Goal: Book appointment/travel/reservation

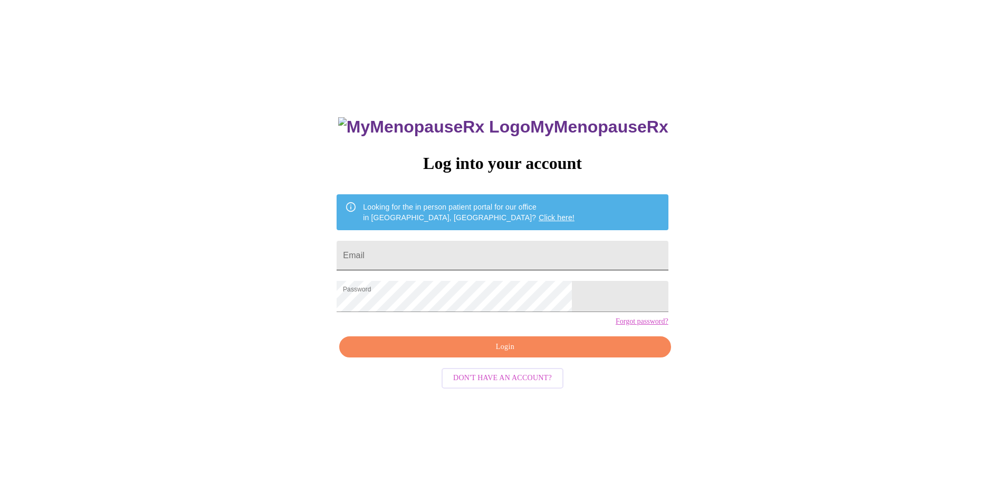
click at [437, 262] on input "Email" at bounding box center [502, 256] width 331 height 30
type input "[EMAIL_ADDRESS][DOMAIN_NAME]"
click at [493, 354] on span "Login" at bounding box center [504, 346] width 307 height 13
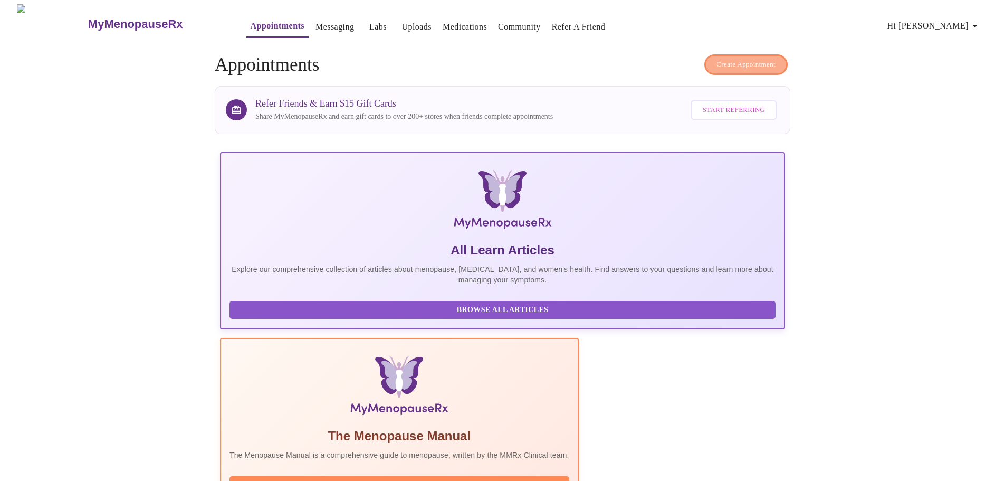
click at [719, 68] on span "Create Appointment" at bounding box center [746, 65] width 59 height 12
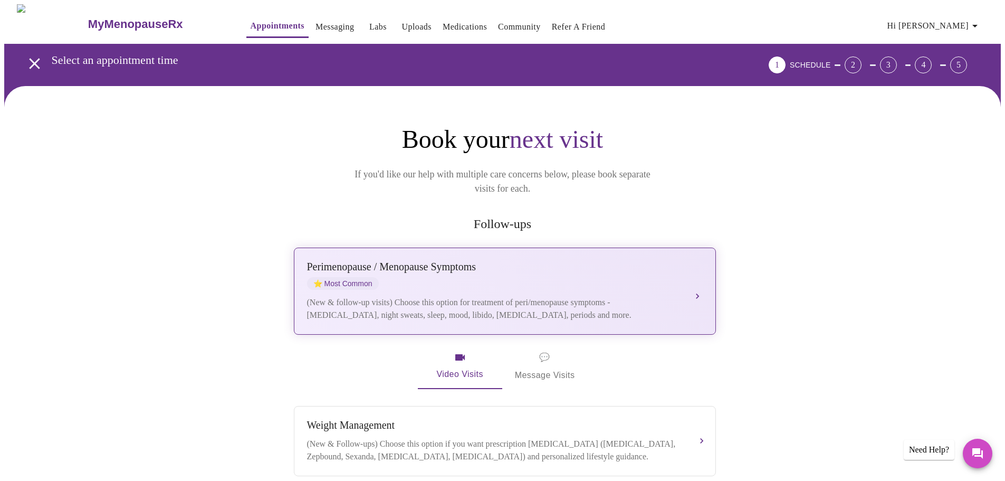
click at [374, 261] on div "Perimenopause / Menopause Symptoms" at bounding box center [494, 267] width 375 height 12
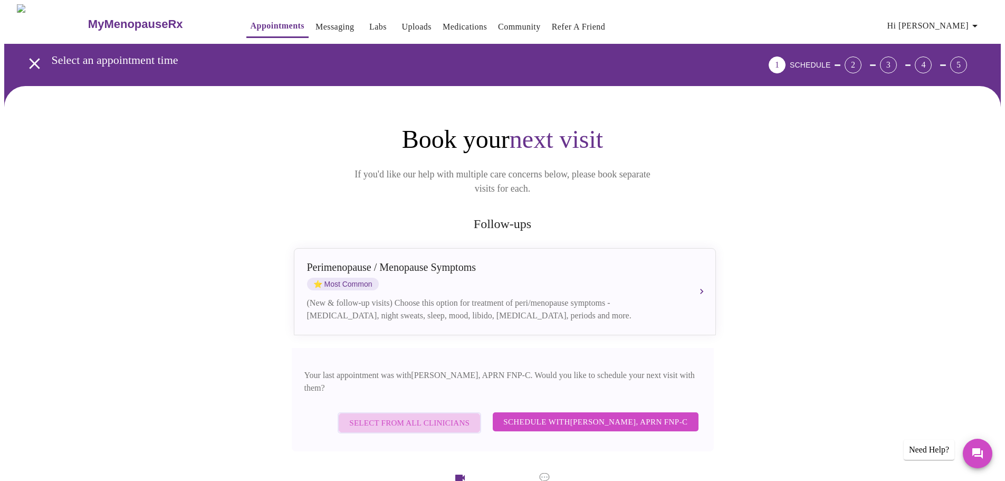
click at [413, 416] on span "Select from All Clinicians" at bounding box center [409, 423] width 120 height 14
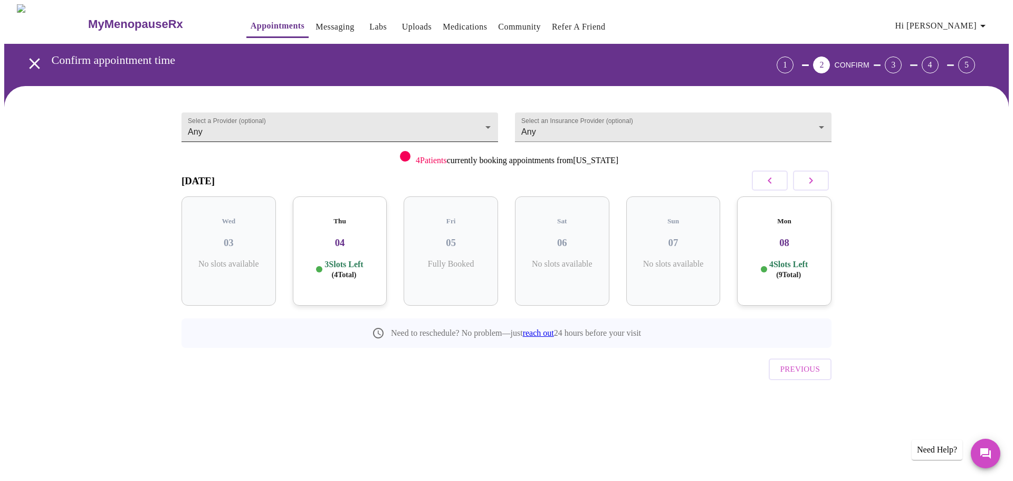
click at [250, 119] on body "MyMenopauseRx Appointments Messaging Labs Uploads Medications Community Refer a…" at bounding box center [506, 218] width 1005 height 428
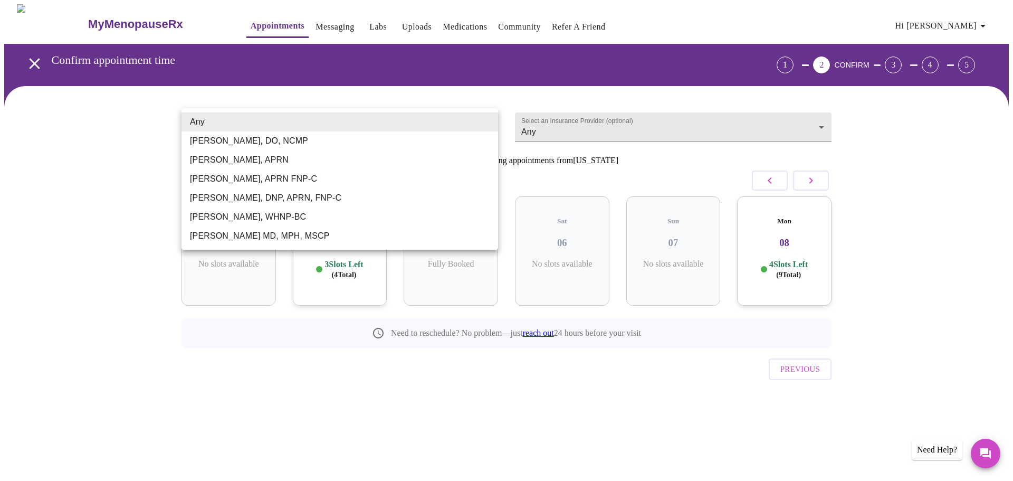
click at [256, 187] on li "[PERSON_NAME], APRN FNP-C" at bounding box center [340, 178] width 317 height 19
type input "[PERSON_NAME], APRN FNP-C"
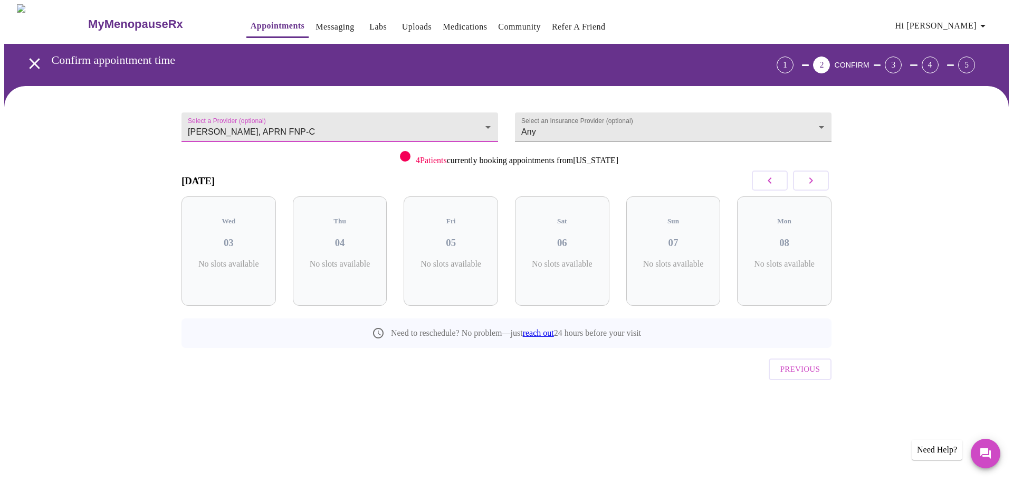
click at [807, 187] on icon "button" at bounding box center [811, 180] width 13 height 13
click at [472, 237] on h3 "10" at bounding box center [451, 243] width 78 height 12
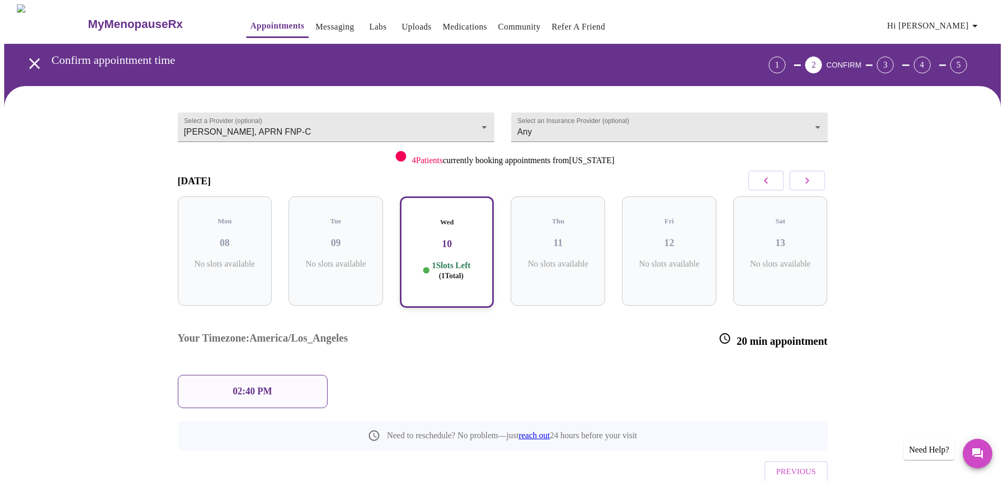
click at [284, 375] on div "02:40 PM" at bounding box center [253, 391] width 150 height 33
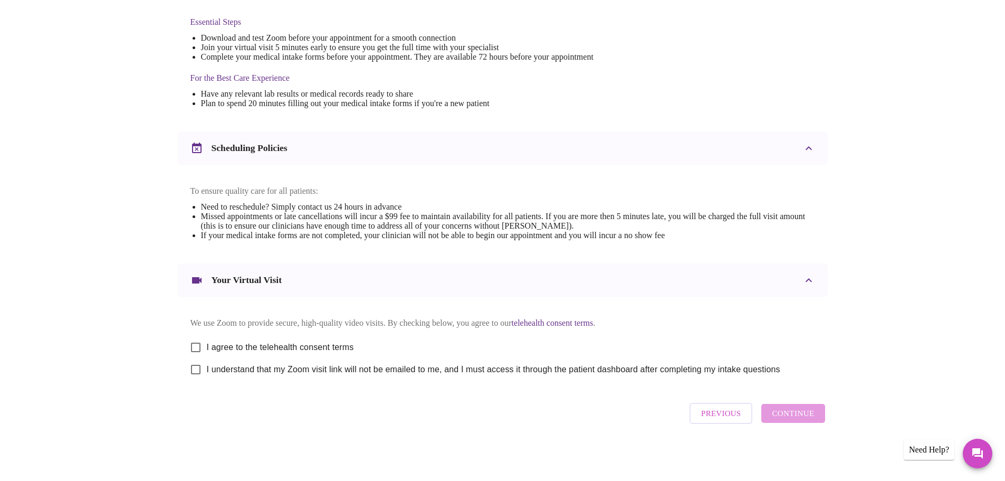
scroll to position [318, 0]
click at [193, 336] on input "I agree to the telehealth consent terms" at bounding box center [196, 347] width 22 height 22
checkbox input "true"
click at [196, 364] on input "I understand that my Zoom visit link will not be emailed to me, and I must acce…" at bounding box center [196, 369] width 22 height 22
checkbox input "true"
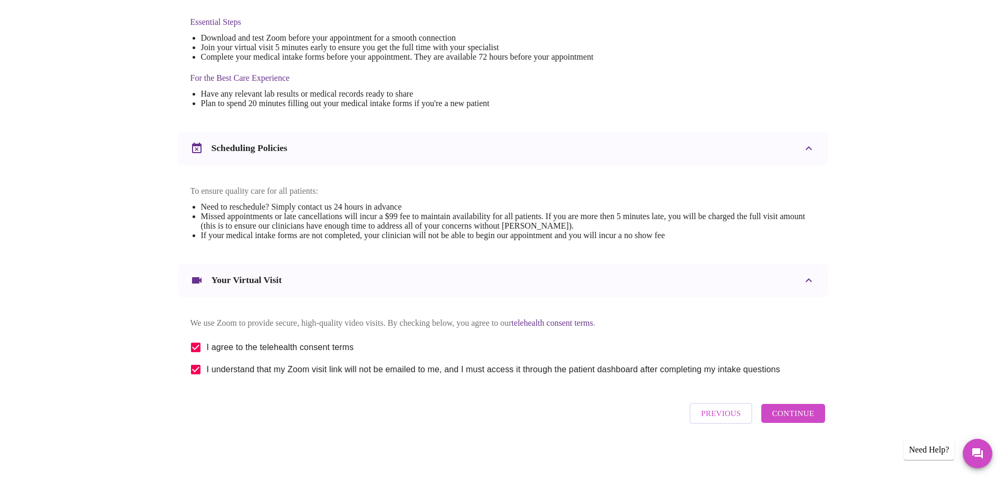
click at [805, 408] on span "Continue" at bounding box center [793, 413] width 42 height 14
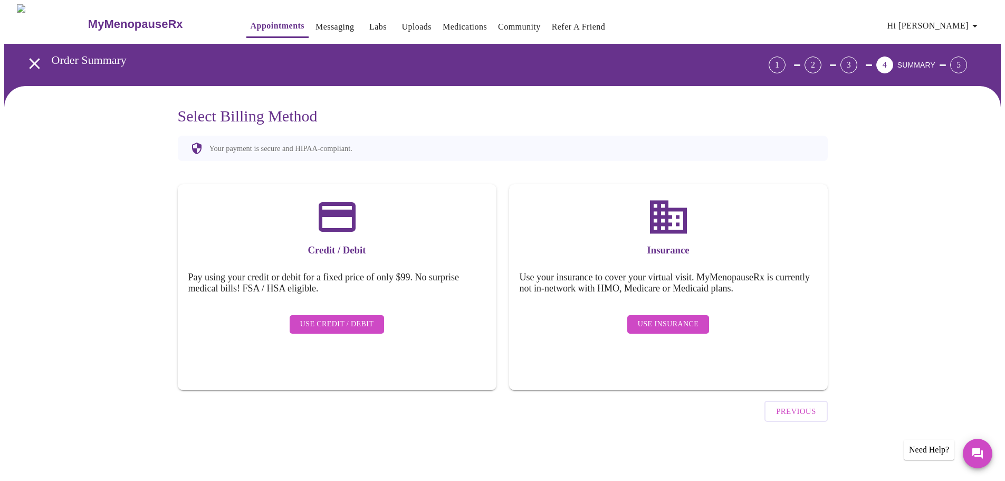
scroll to position [0, 0]
click at [671, 318] on span "Use Insurance" at bounding box center [672, 324] width 61 height 13
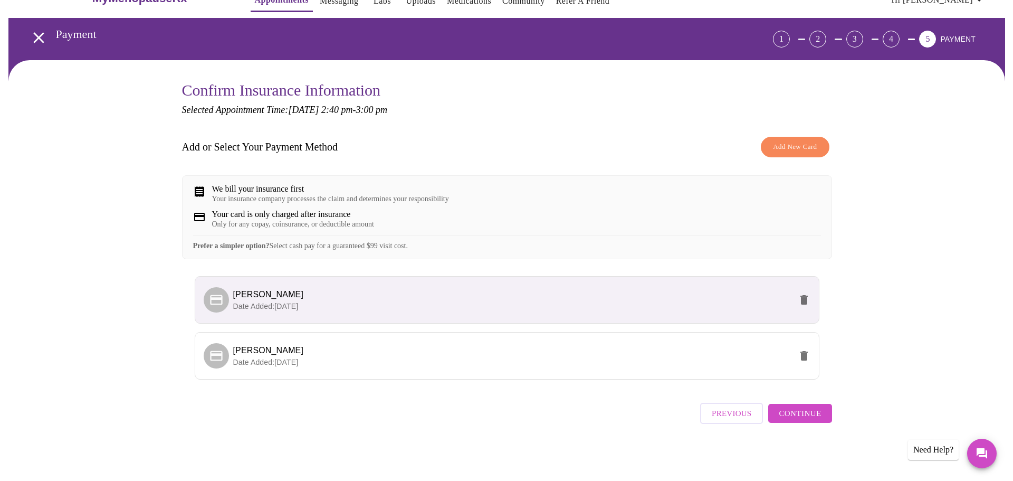
scroll to position [47, 0]
drag, startPoint x: 793, startPoint y: 418, endPoint x: 444, endPoint y: 438, distance: 349.4
click at [529, 469] on div "Confirm Insurance Information Selected Appointment Time: [DATE] 2:40 pm - 3:00 …" at bounding box center [502, 268] width 997 height 416
click at [192, 336] on li "[PERSON_NAME] Date Added: [DATE]" at bounding box center [502, 355] width 625 height 47
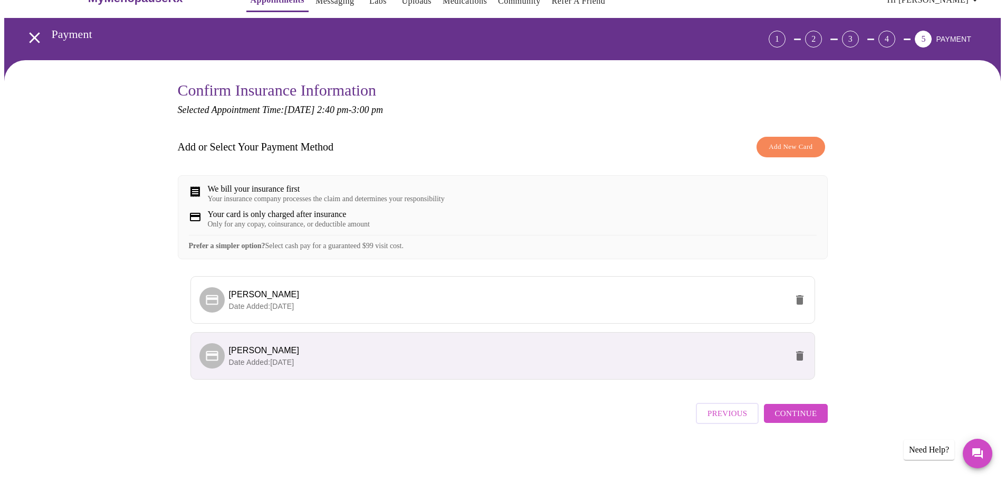
click at [209, 350] on icon at bounding box center [212, 355] width 15 height 15
click at [215, 352] on icon at bounding box center [212, 355] width 12 height 10
click at [776, 141] on span "Add New Card" at bounding box center [791, 147] width 44 height 12
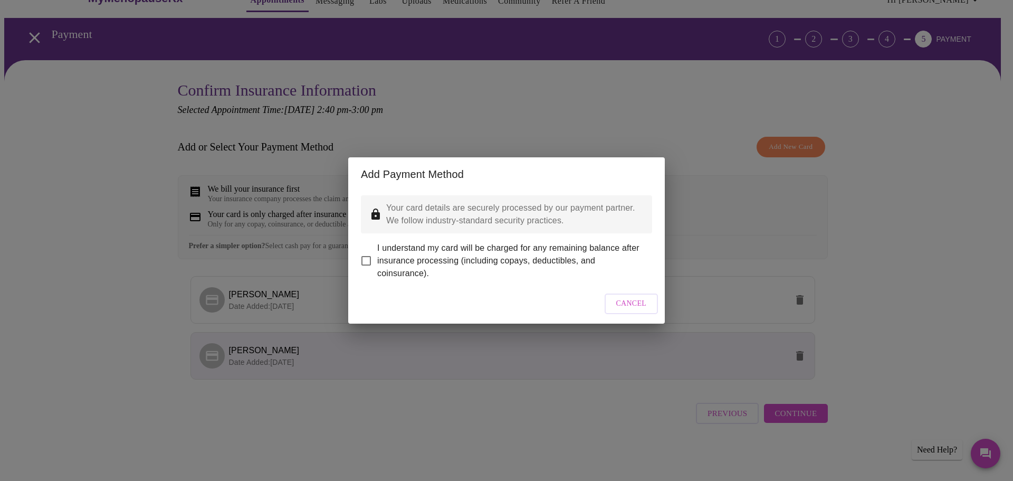
click at [368, 256] on input "I understand my card will be charged for any remaining balance after insurance …" at bounding box center [366, 261] width 22 height 22
checkbox input "true"
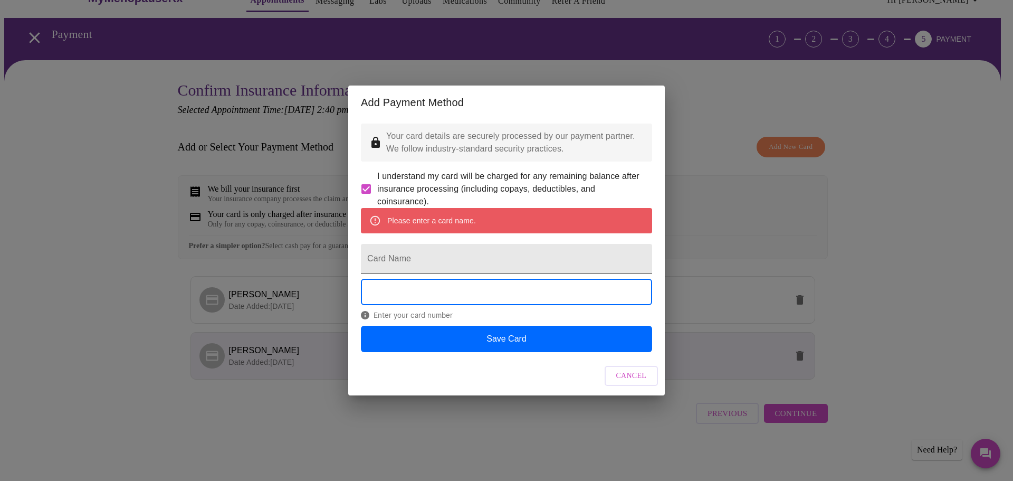
click at [523, 266] on input "Card Name" at bounding box center [506, 259] width 291 height 30
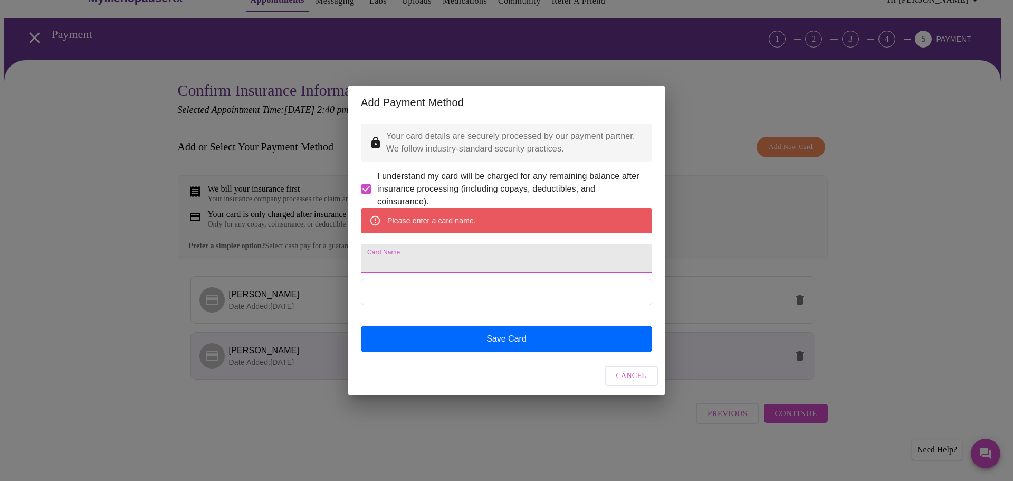
type input "[PERSON_NAME]"
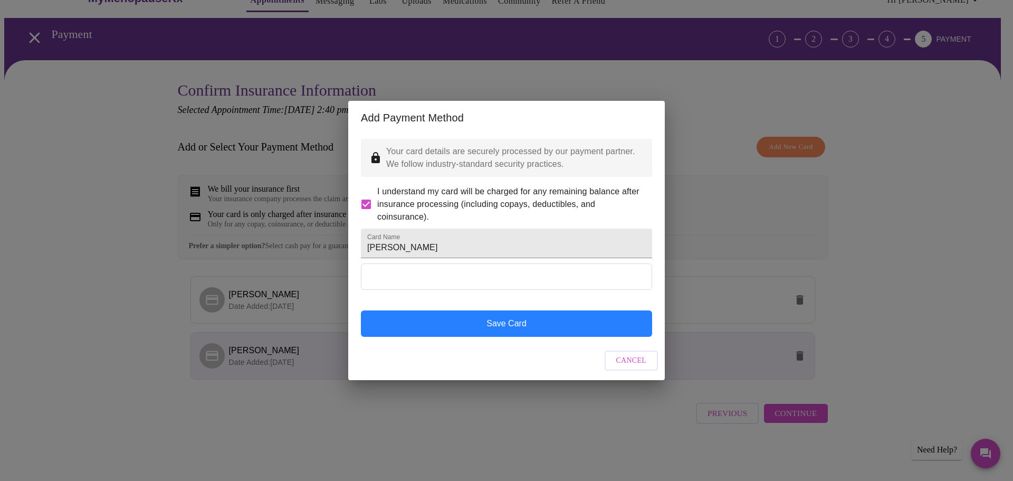
click at [523, 337] on button "Save Card" at bounding box center [506, 323] width 291 height 26
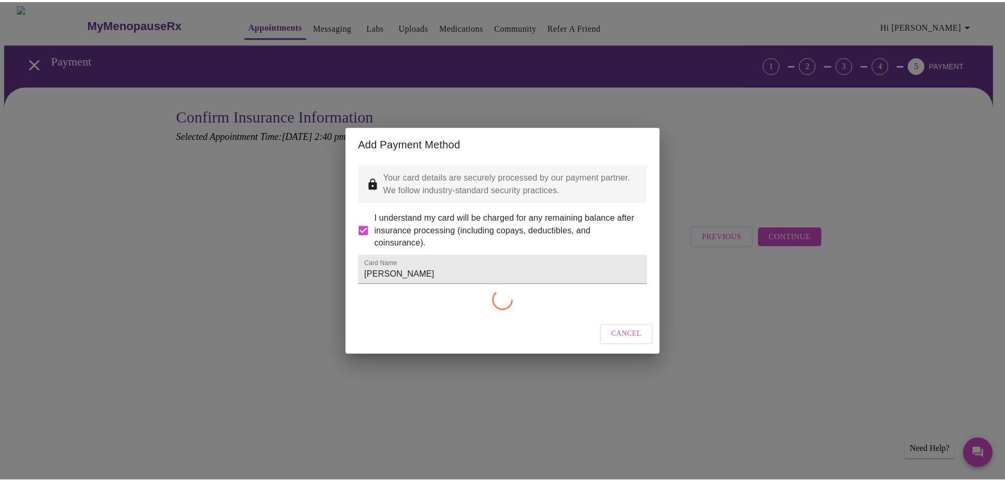
scroll to position [0, 0]
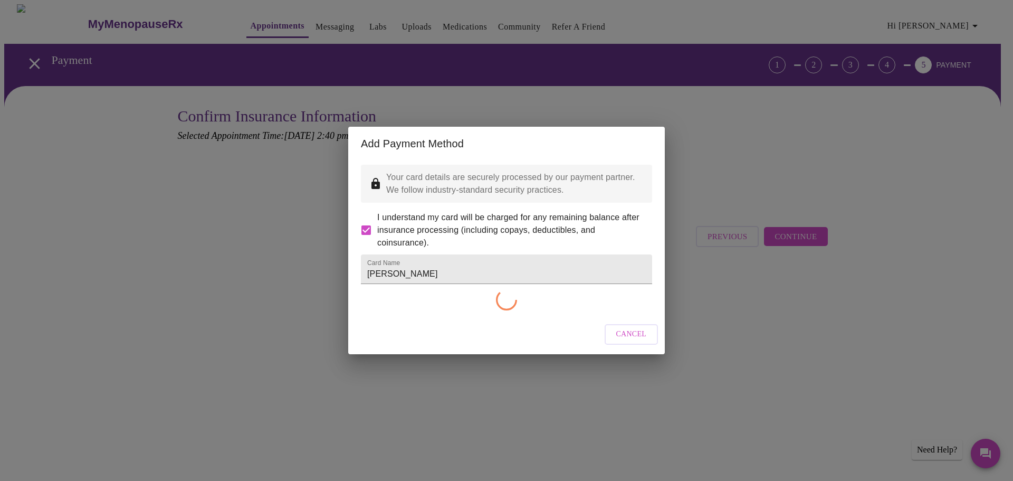
checkbox input "false"
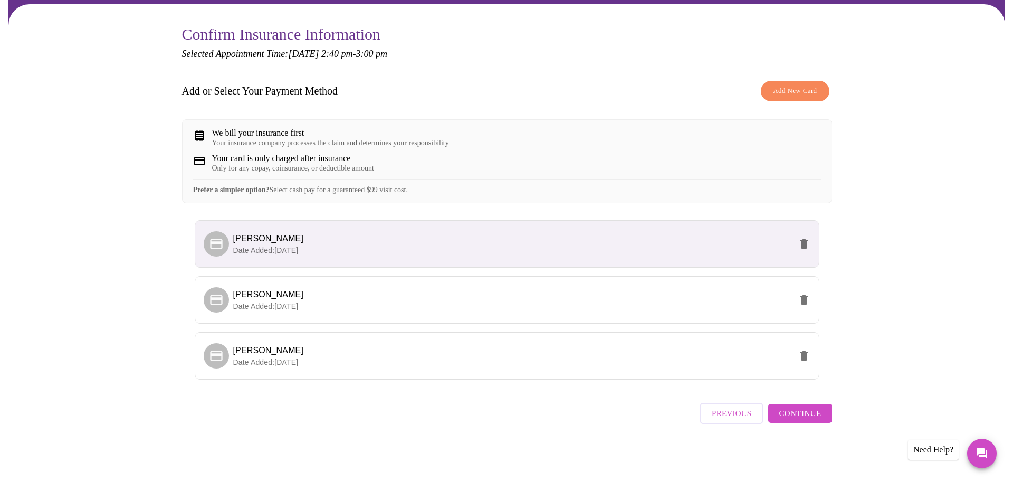
scroll to position [106, 0]
click at [796, 239] on icon "delete" at bounding box center [799, 243] width 7 height 9
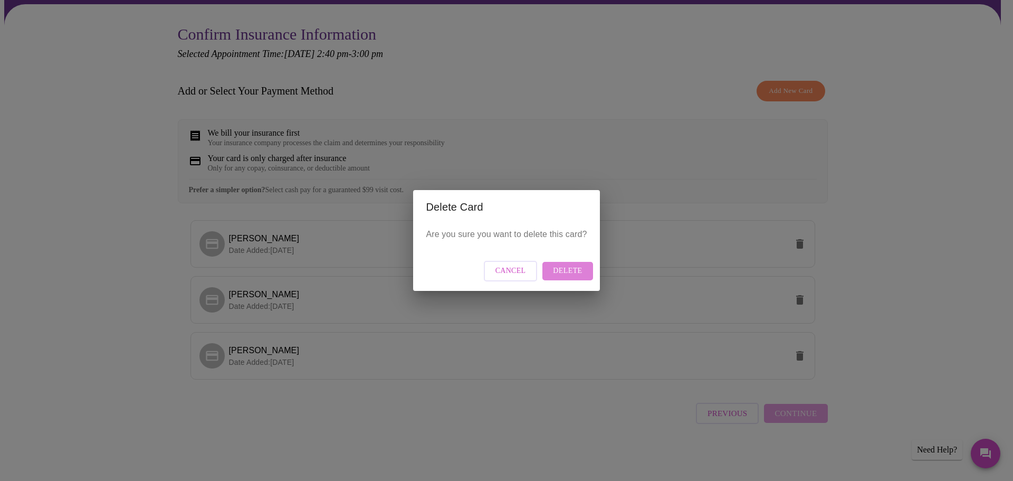
click at [582, 272] on span "Delete" at bounding box center [567, 270] width 29 height 13
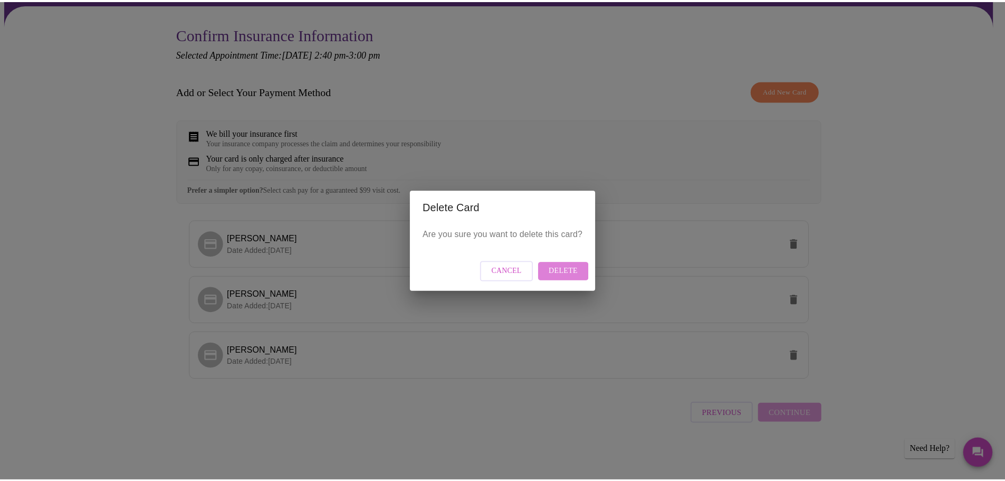
scroll to position [0, 0]
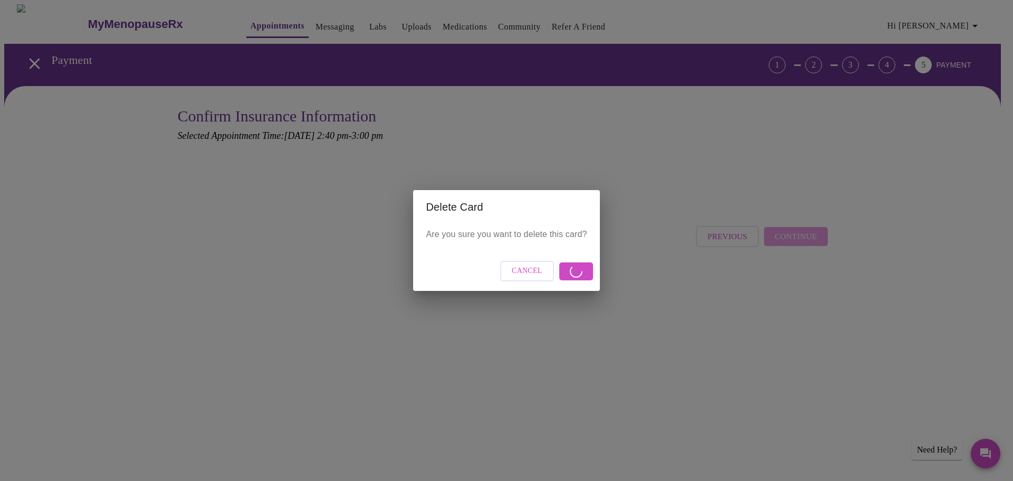
click at [551, 265] on button "Cancel" at bounding box center [527, 271] width 54 height 21
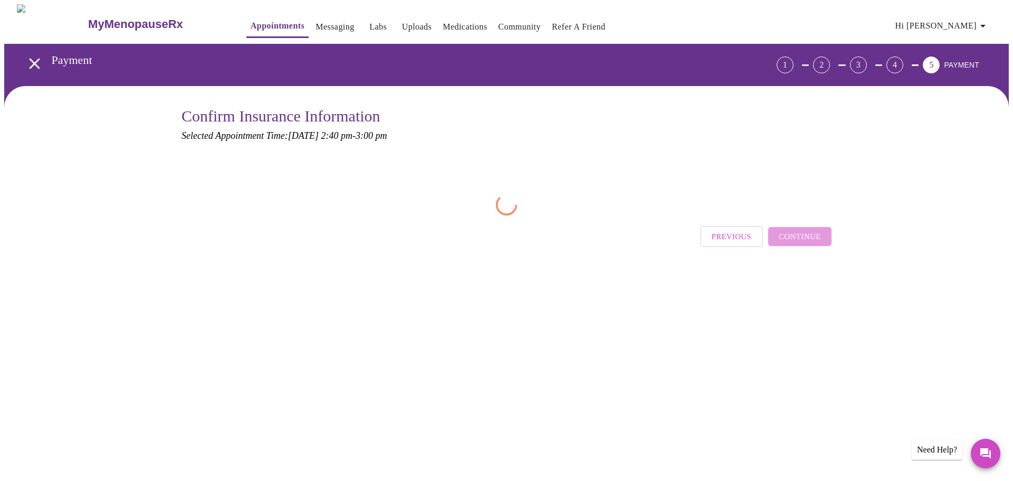
click at [736, 240] on span "Previous" at bounding box center [732, 237] width 40 height 14
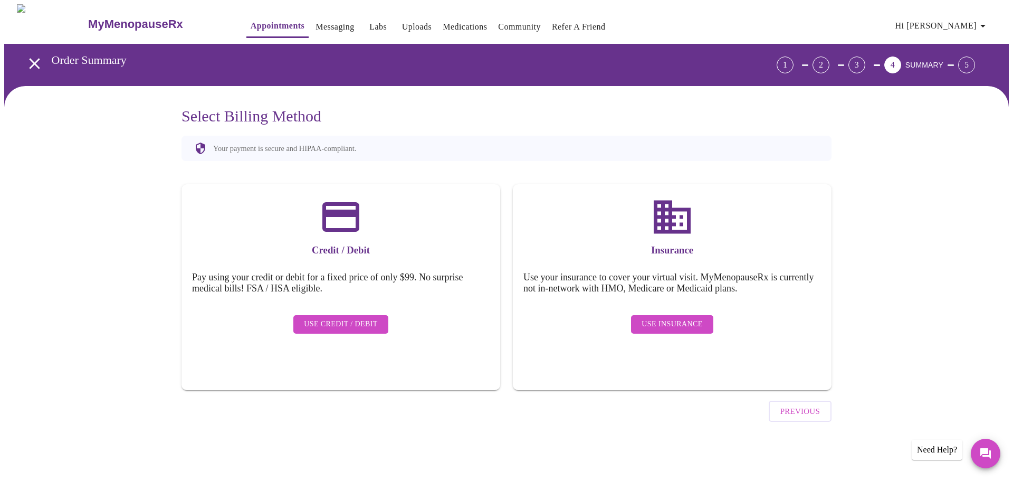
click at [653, 319] on span "Use Insurance" at bounding box center [672, 324] width 61 height 13
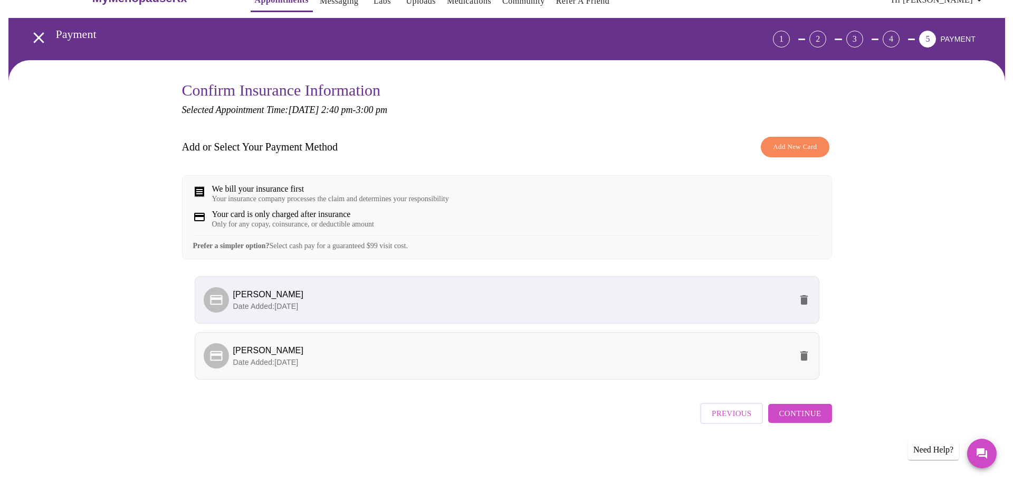
scroll to position [47, 0]
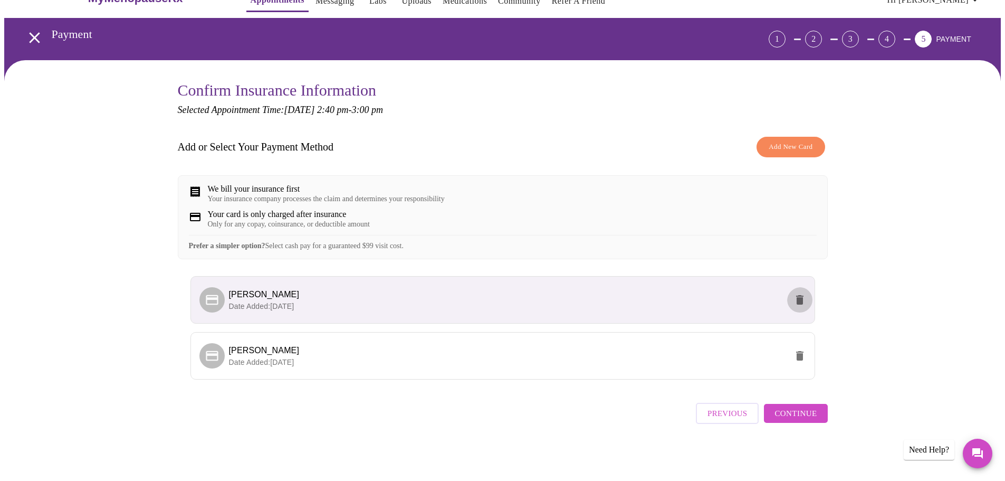
click at [805, 294] on icon "delete" at bounding box center [800, 299] width 13 height 13
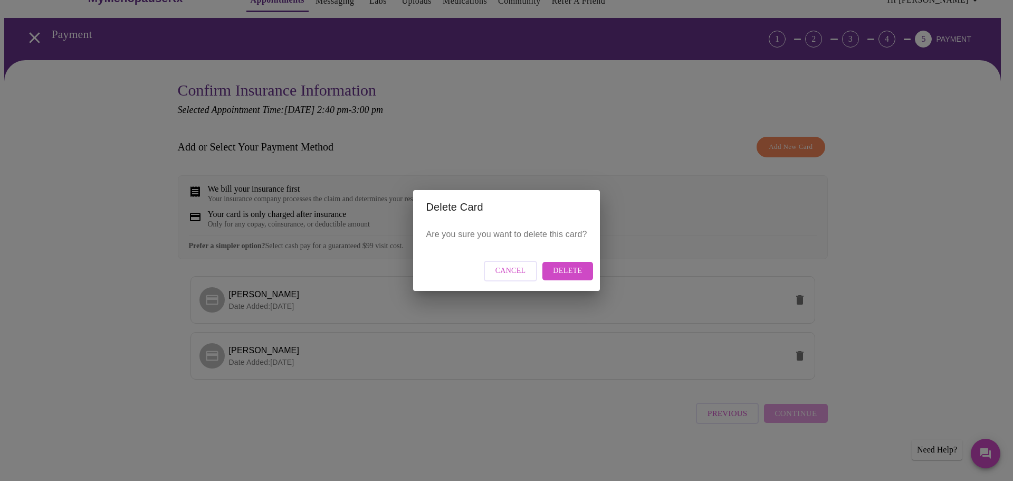
click at [582, 276] on span "Delete" at bounding box center [567, 270] width 29 height 13
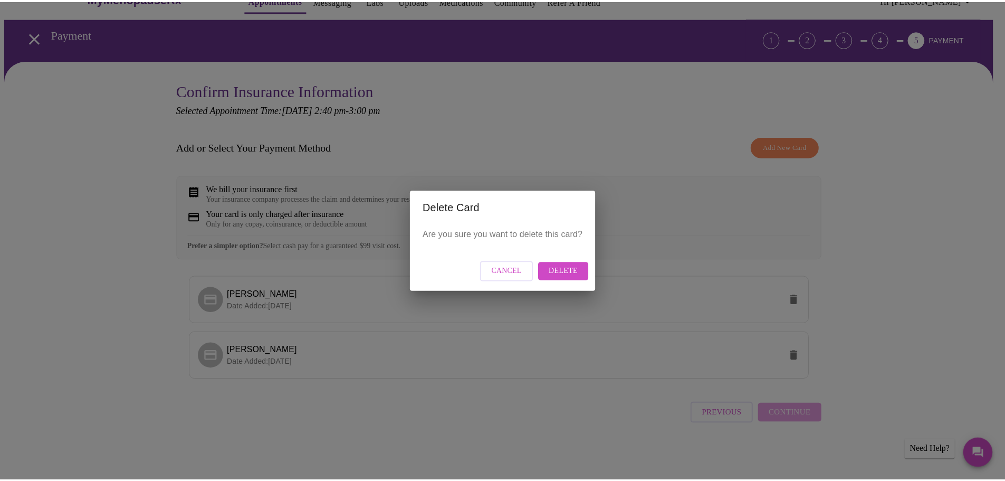
scroll to position [0, 0]
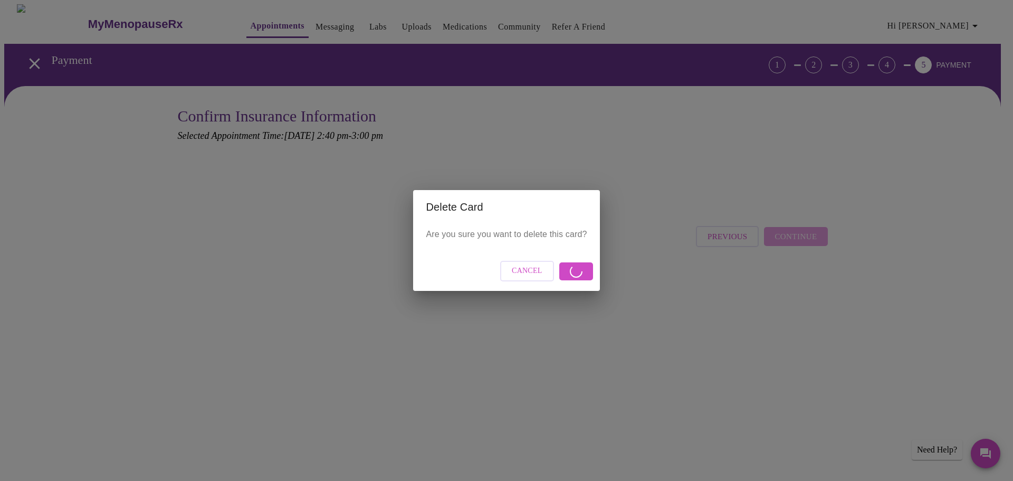
click at [532, 274] on span "Cancel" at bounding box center [527, 270] width 31 height 13
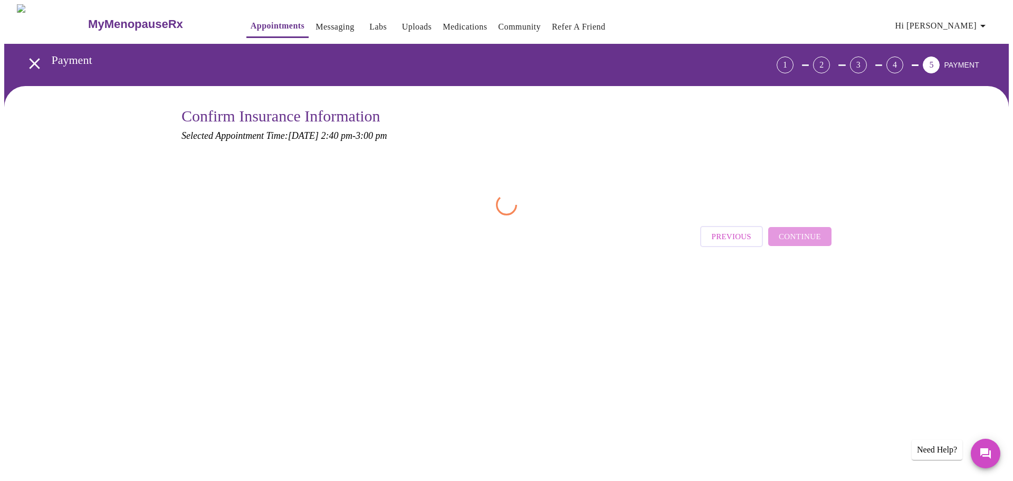
click at [35, 62] on icon "open drawer" at bounding box center [34, 63] width 11 height 11
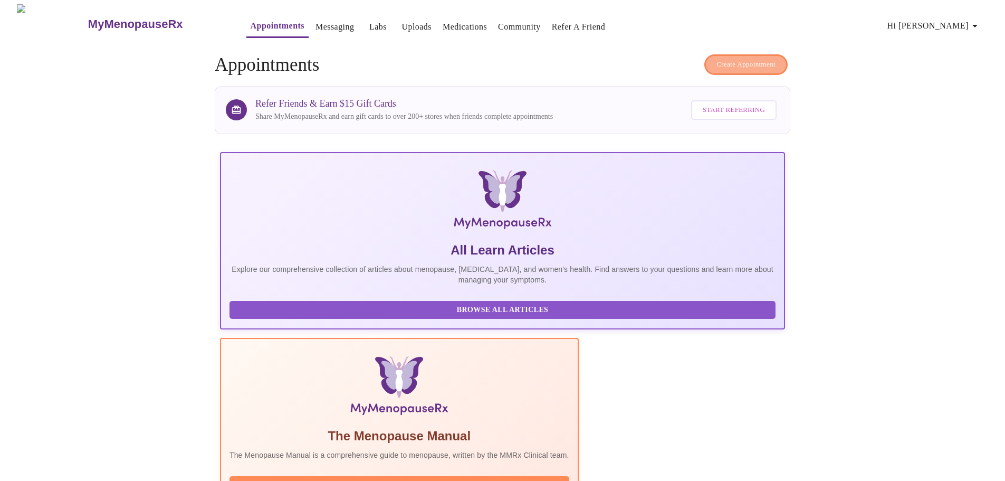
click at [763, 63] on span "Create Appointment" at bounding box center [746, 65] width 59 height 12
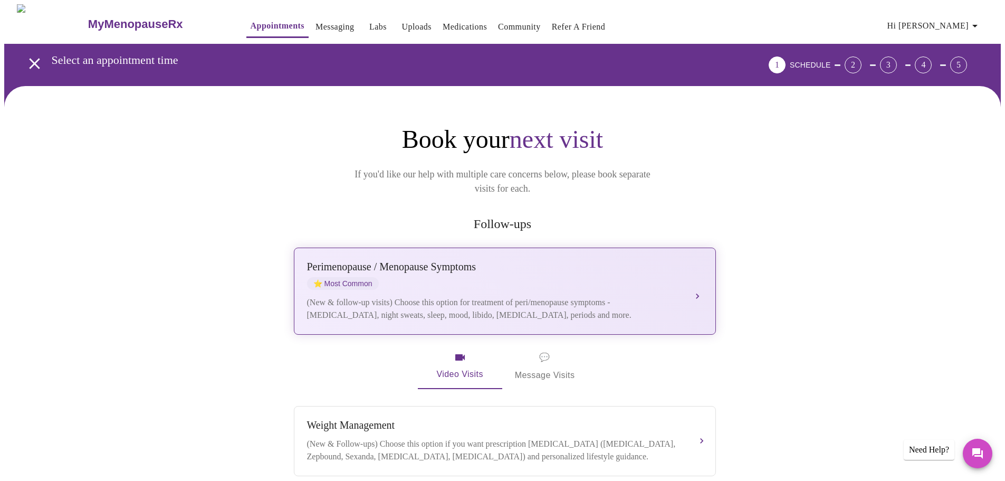
click at [491, 273] on div "[MEDICAL_DATA] / Menopause Symptoms ⭐ Most Common" at bounding box center [494, 275] width 375 height 29
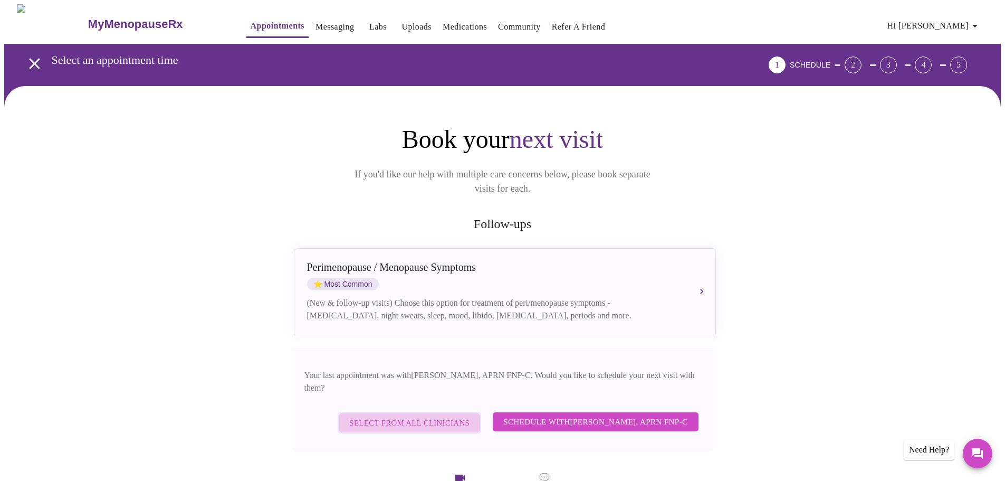
click at [448, 416] on span "Select from All Clinicians" at bounding box center [409, 423] width 120 height 14
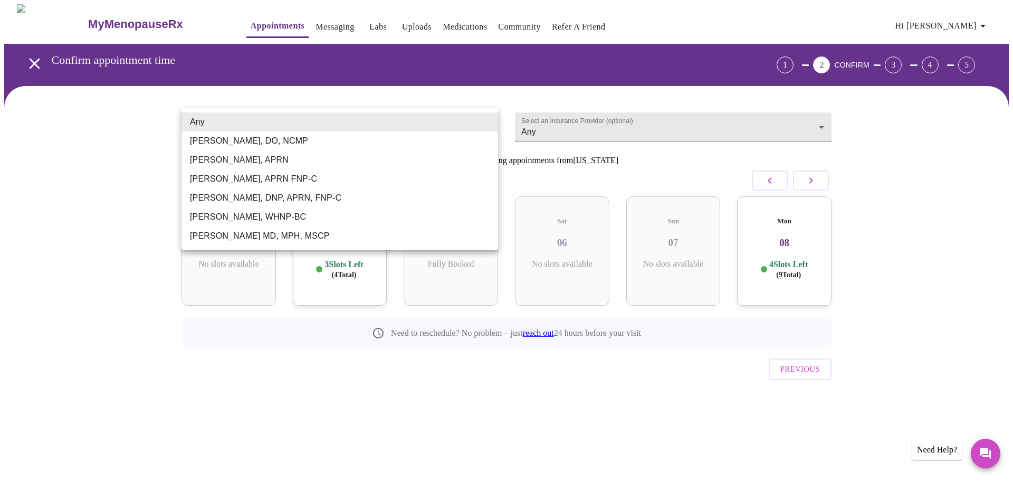
click at [430, 126] on body "MyMenopauseRx Appointments Messaging Labs Uploads Medications Community Refer a…" at bounding box center [506, 218] width 1005 height 428
click at [231, 184] on li "[PERSON_NAME], APRN FNP-C" at bounding box center [340, 178] width 317 height 19
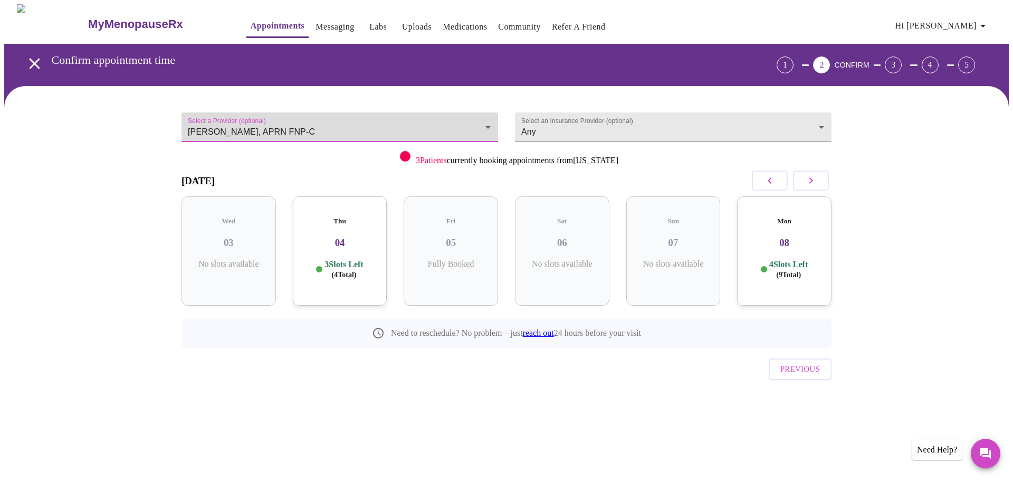
type input "[PERSON_NAME], APRN FNP-C"
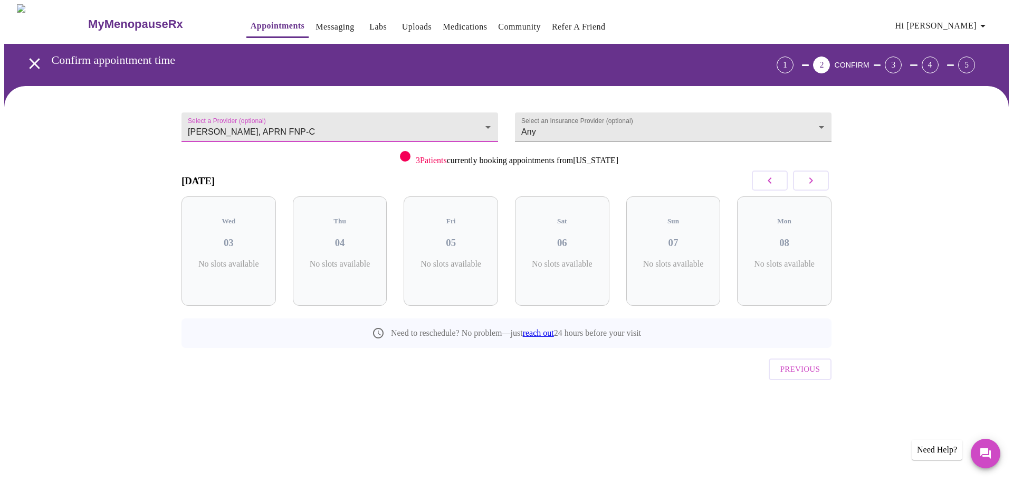
click at [818, 189] on button "button" at bounding box center [811, 180] width 36 height 20
click at [474, 264] on p "1 Slots Left ( 1 Total)" at bounding box center [455, 269] width 39 height 21
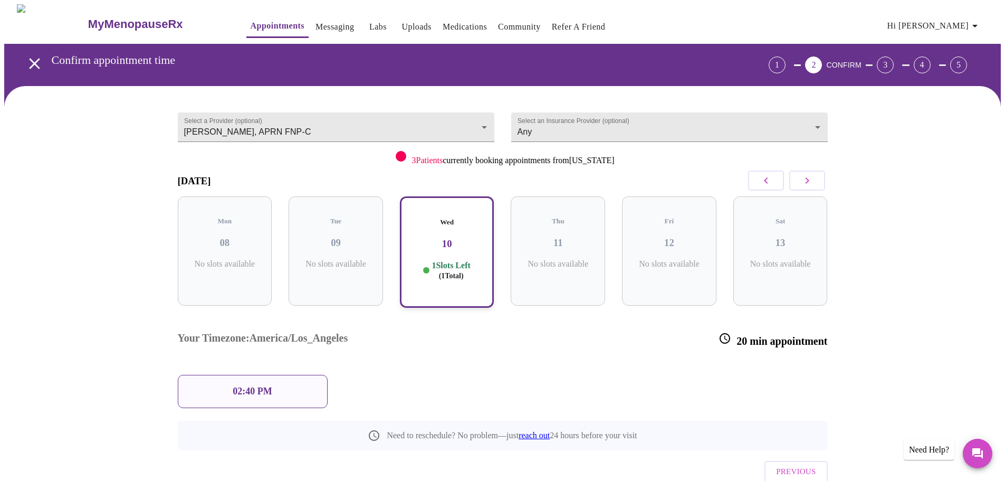
click at [274, 375] on div "02:40 PM" at bounding box center [253, 391] width 150 height 33
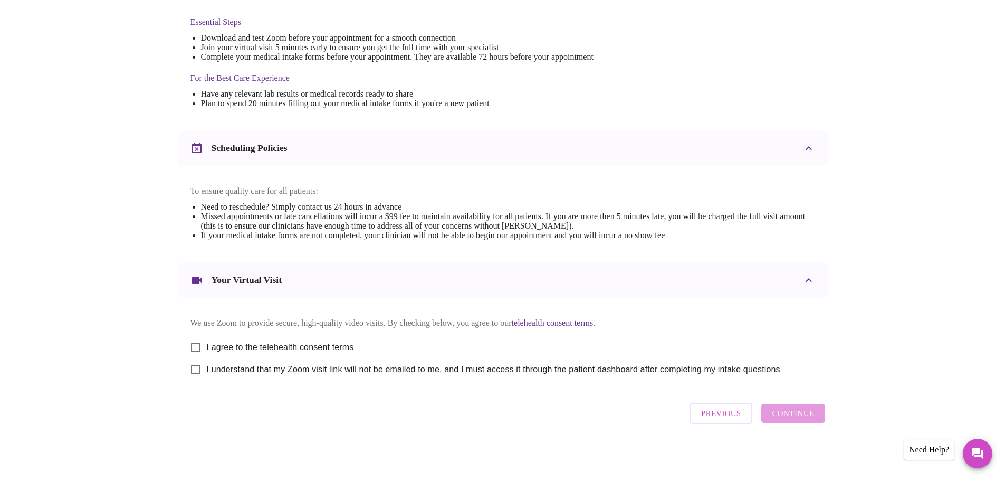
scroll to position [318, 0]
click at [197, 336] on input "I agree to the telehealth consent terms" at bounding box center [196, 347] width 22 height 22
checkbox input "true"
click at [192, 363] on input "I understand that my Zoom visit link will not be emailed to me, and I must acce…" at bounding box center [196, 369] width 22 height 22
checkbox input "true"
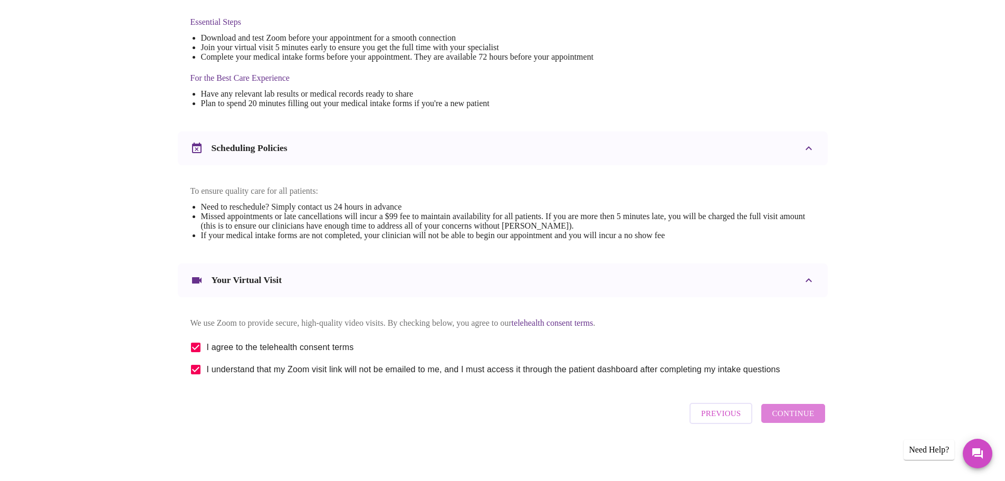
click at [785, 417] on span "Continue" at bounding box center [793, 413] width 42 height 14
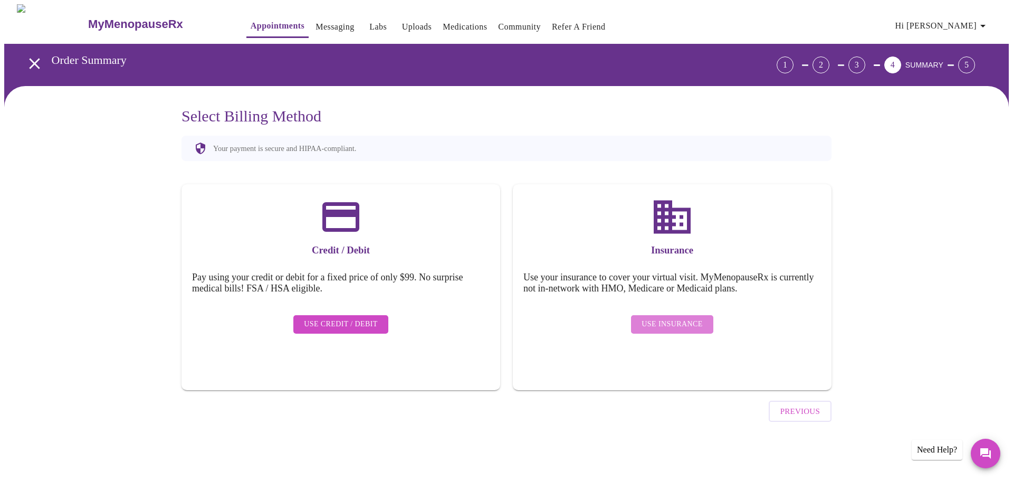
click at [664, 319] on span "Use Insurance" at bounding box center [672, 324] width 61 height 13
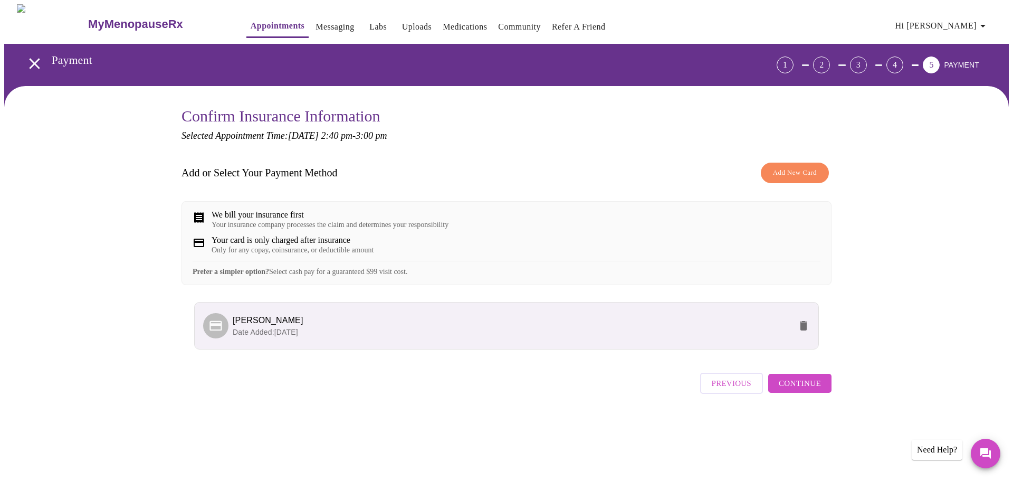
click at [795, 390] on span "Continue" at bounding box center [800, 383] width 42 height 14
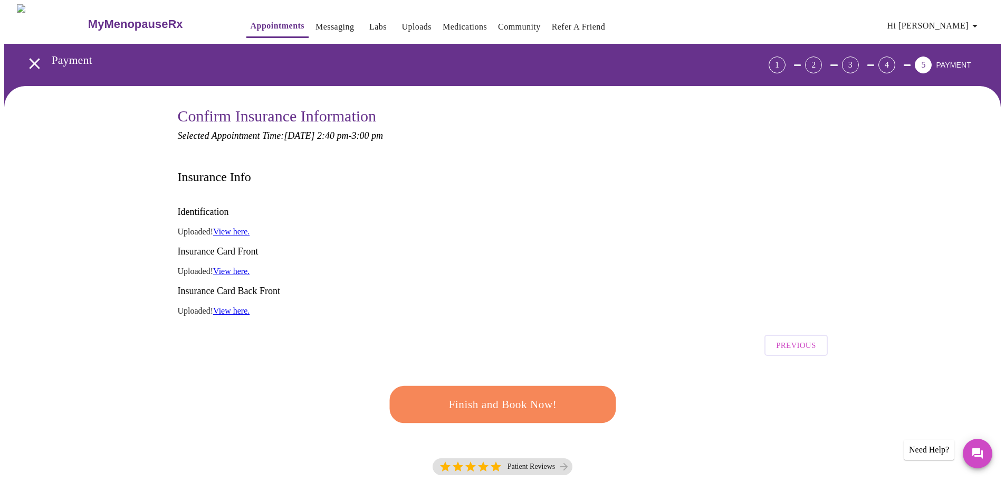
click at [512, 395] on span "Finish and Book Now!" at bounding box center [502, 405] width 195 height 20
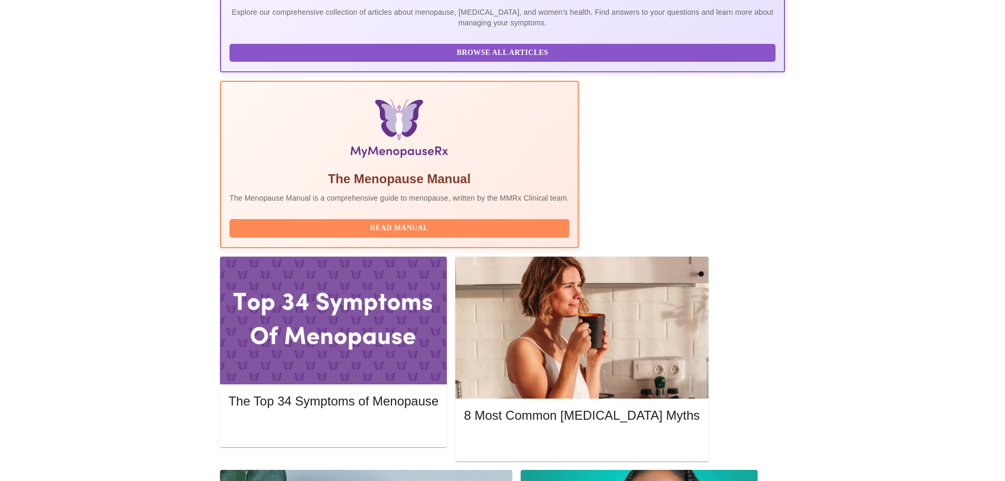
scroll to position [264, 0]
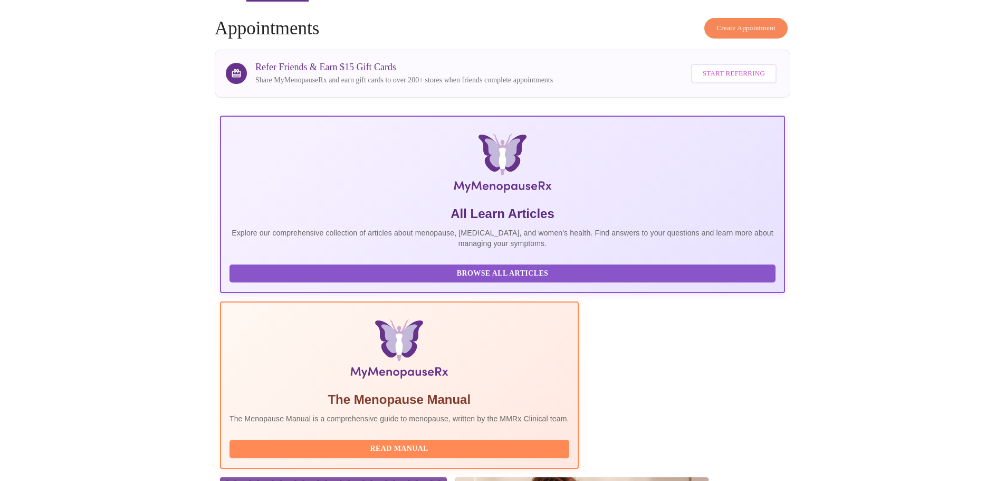
scroll to position [0, 0]
